Goal: Task Accomplishment & Management: Use online tool/utility

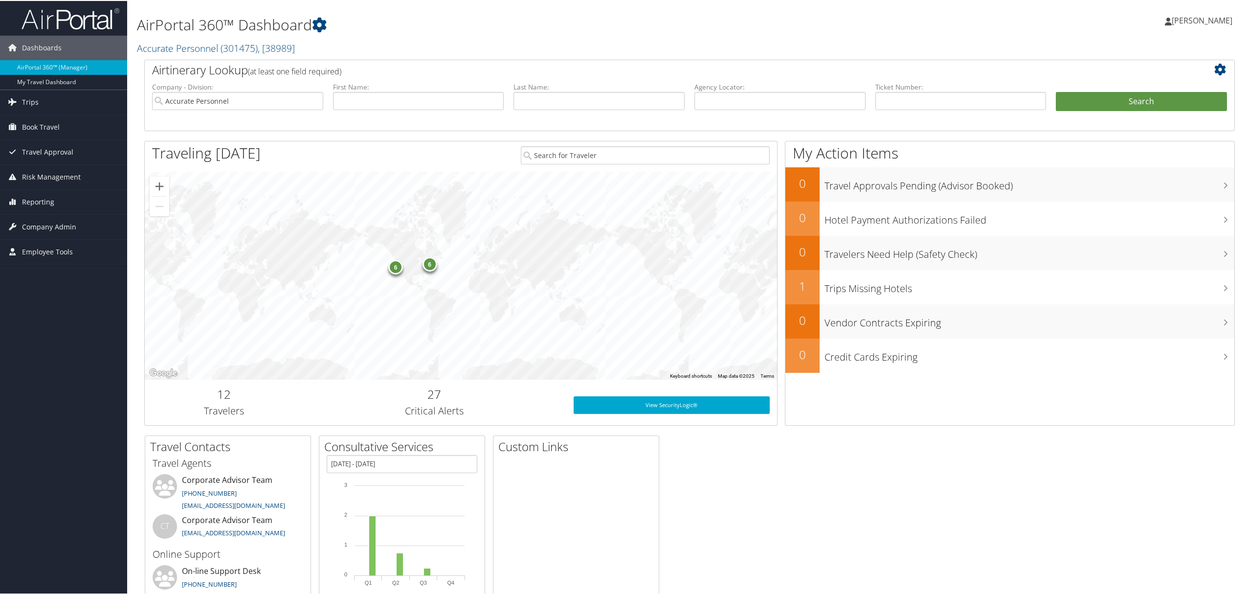
click at [1185, 22] on span "[PERSON_NAME]" at bounding box center [1202, 19] width 61 height 11
click at [1143, 83] on link "View Travel Profile" at bounding box center [1176, 87] width 109 height 17
